Goal: Task Accomplishment & Management: Manage account settings

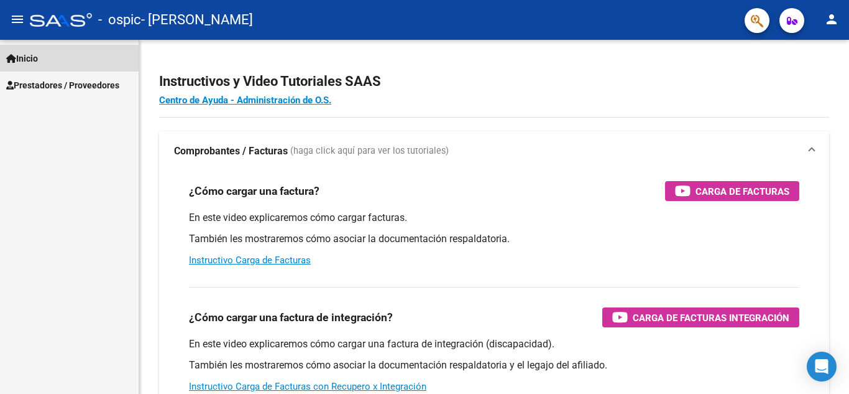
click at [38, 60] on span "Inicio" at bounding box center [22, 59] width 32 height 14
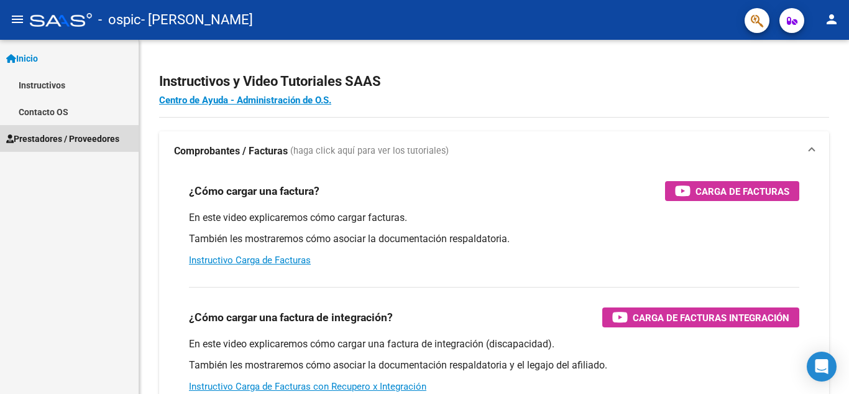
click at [60, 139] on span "Prestadores / Proveedores" at bounding box center [62, 139] width 113 height 14
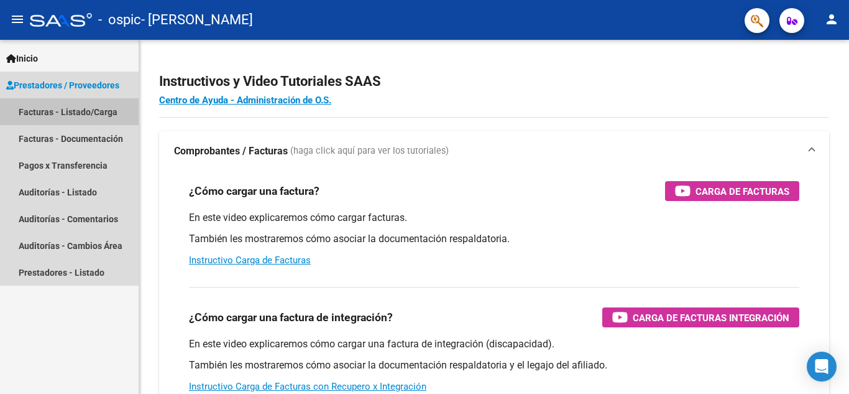
click at [91, 114] on link "Facturas - Listado/Carga" at bounding box center [69, 111] width 139 height 27
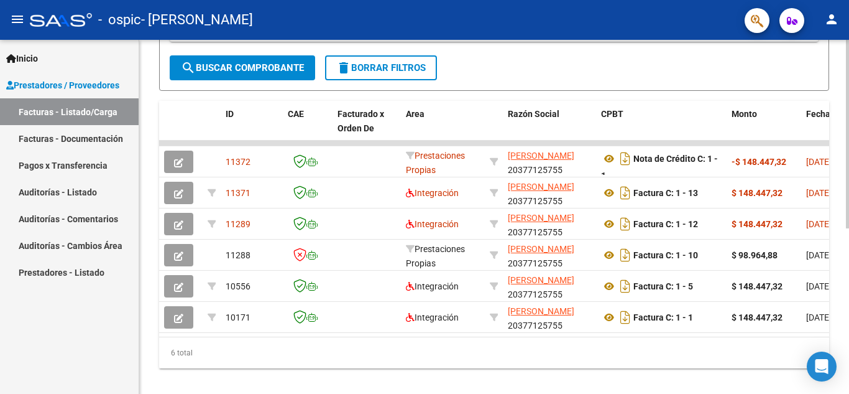
scroll to position [287, 0]
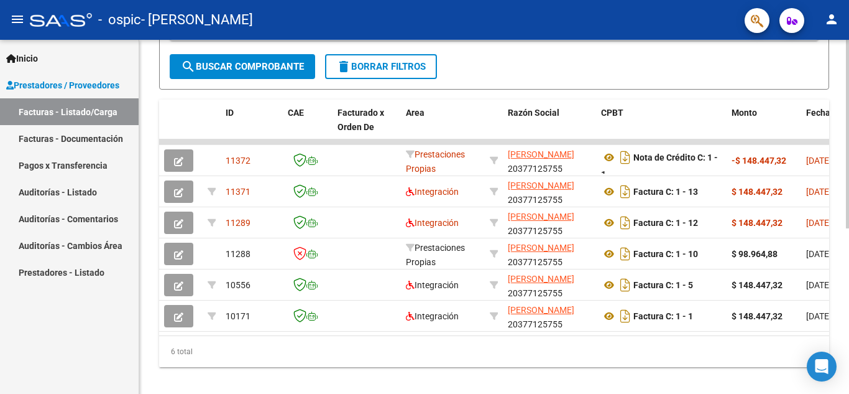
click at [849, 276] on div at bounding box center [847, 292] width 3 height 188
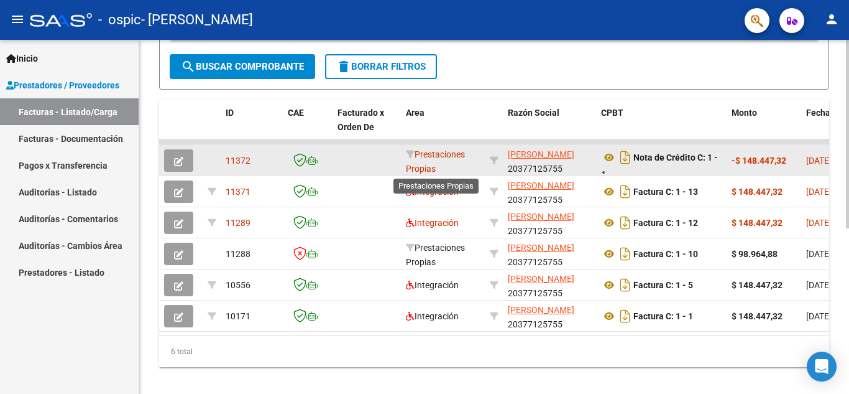
click at [418, 156] on span "Prestaciones Propias" at bounding box center [435, 161] width 59 height 24
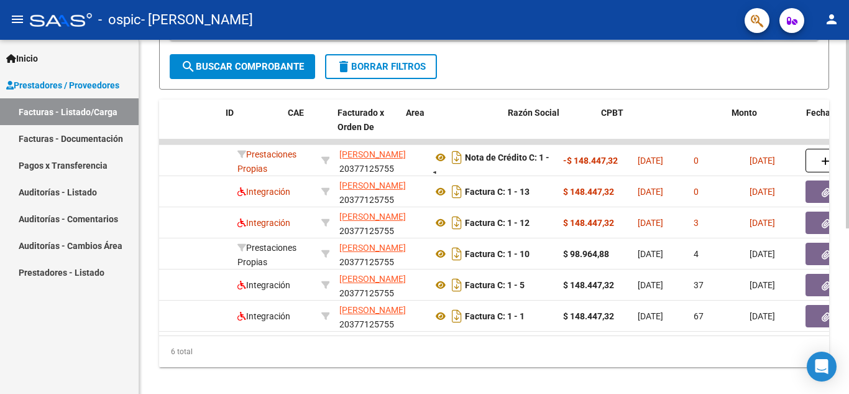
scroll to position [0, 0]
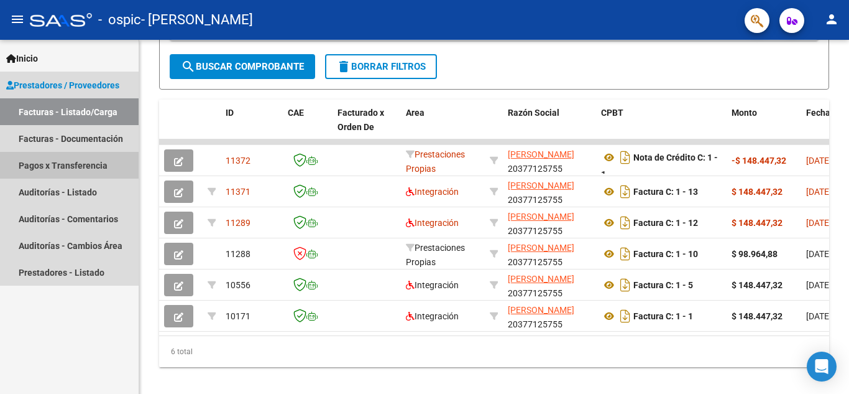
click at [73, 163] on link "Pagos x Transferencia" at bounding box center [69, 165] width 139 height 27
